Goal: Register for event/course

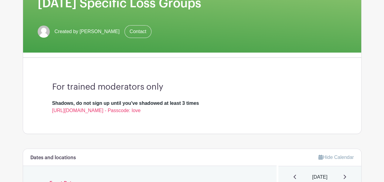
scroll to position [121, 0]
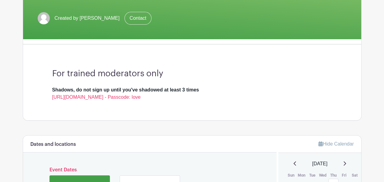
scroll to position [91, 0]
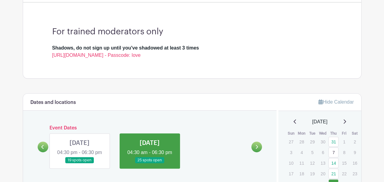
scroll to position [152, 0]
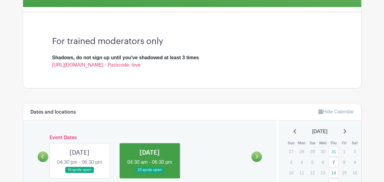
click at [80, 173] on link at bounding box center [80, 173] width 0 height 0
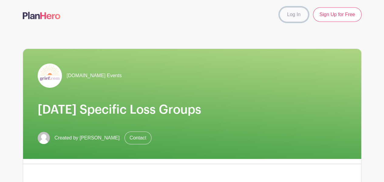
click at [308, 12] on link "Log In" at bounding box center [294, 14] width 29 height 15
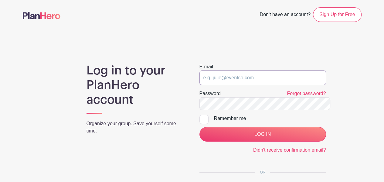
type input "[EMAIL_ADDRESS][DOMAIN_NAME]"
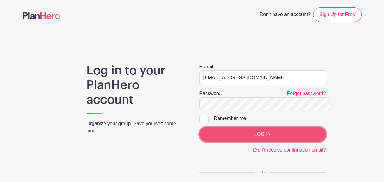
click at [261, 127] on input "LOG IN" at bounding box center [262, 134] width 127 height 15
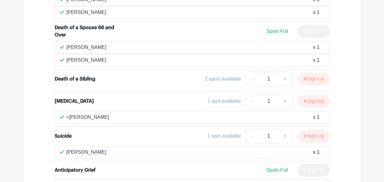
scroll to position [486, 0]
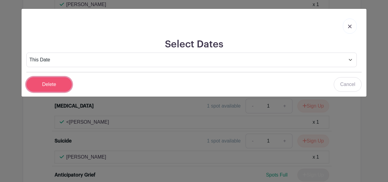
click at [37, 77] on input "Delete" at bounding box center [49, 84] width 46 height 15
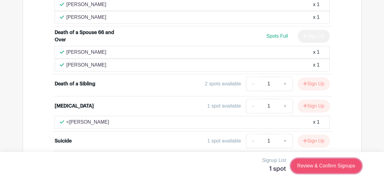
click at [339, 163] on link "Review & Confirm Signups" at bounding box center [326, 165] width 70 height 15
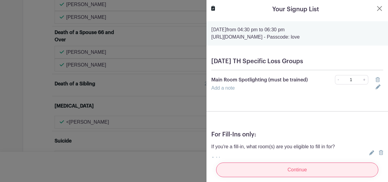
click at [317, 162] on input "Continue" at bounding box center [297, 169] width 162 height 15
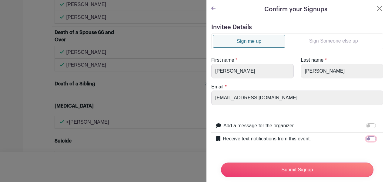
click at [369, 136] on input "Receive text notifications from this event." at bounding box center [372, 138] width 10 height 5
checkbox input "true"
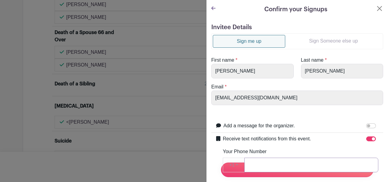
click at [245, 158] on input "Your Phone Number" at bounding box center [312, 165] width 134 height 15
type input "8053680626"
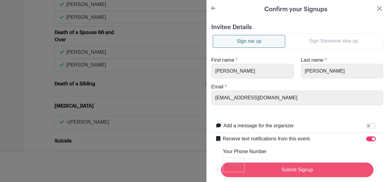
click at [297, 167] on input "Submit Signup" at bounding box center [297, 169] width 153 height 15
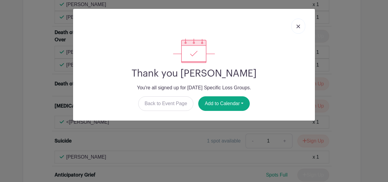
click at [300, 25] on img at bounding box center [299, 27] width 4 height 4
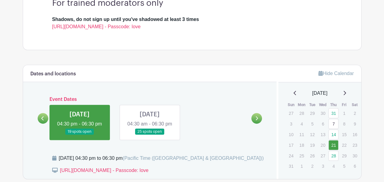
scroll to position [152, 0]
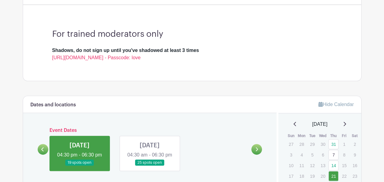
click at [150, 166] on link at bounding box center [150, 166] width 0 height 0
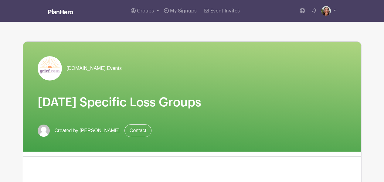
click at [335, 8] on link at bounding box center [328, 11] width 15 height 10
click at [321, 35] on link "Logout" at bounding box center [312, 40] width 48 height 10
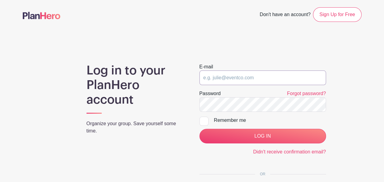
type input "[EMAIL_ADDRESS][DOMAIN_NAME]"
